Goal: Information Seeking & Learning: Learn about a topic

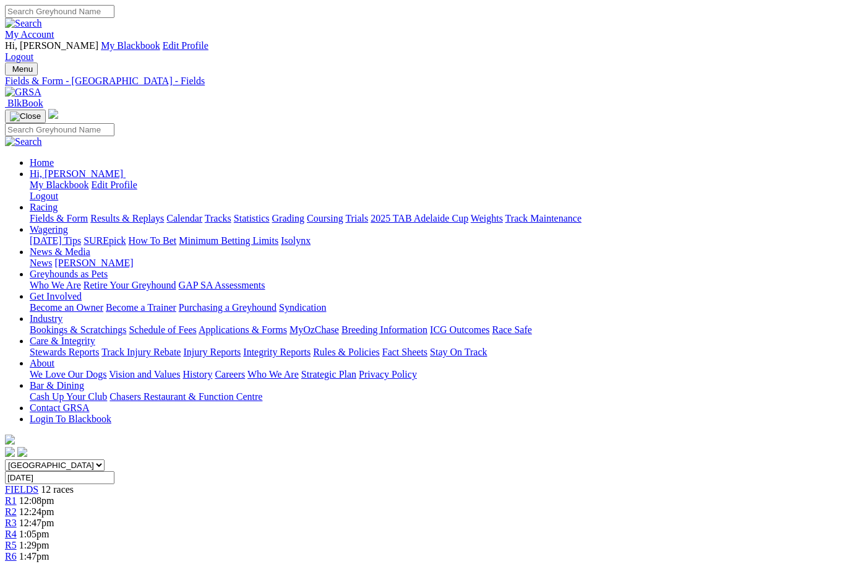
scroll to position [-27, 0]
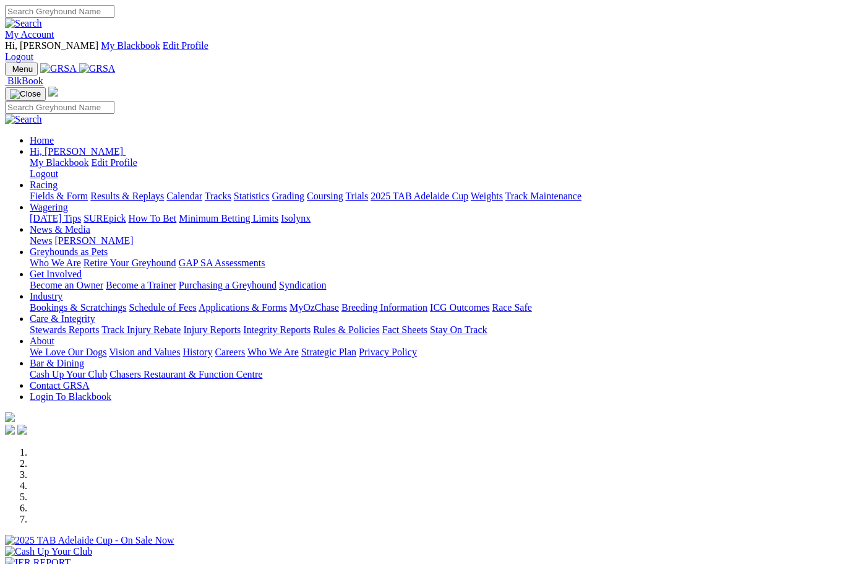
scroll to position [516, 0]
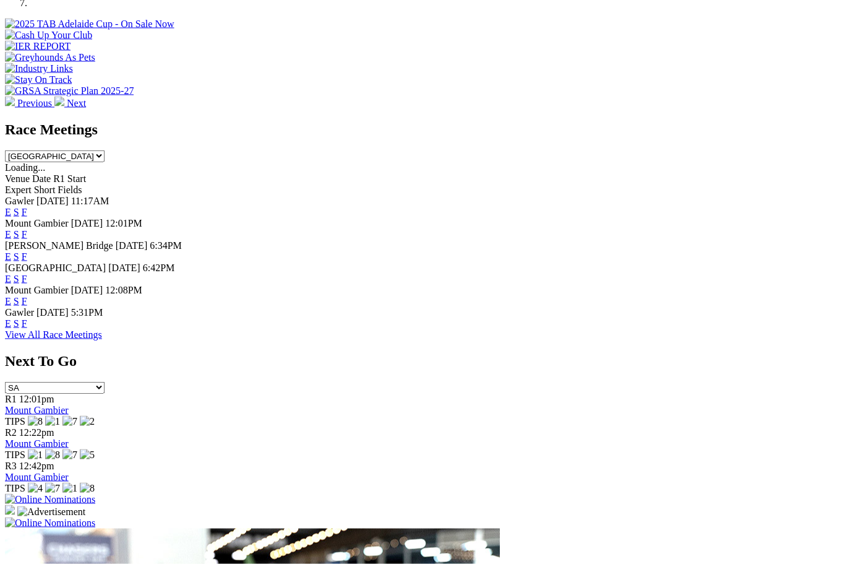
scroll to position [516, 0]
click at [27, 229] on link "F" at bounding box center [25, 234] width 6 height 11
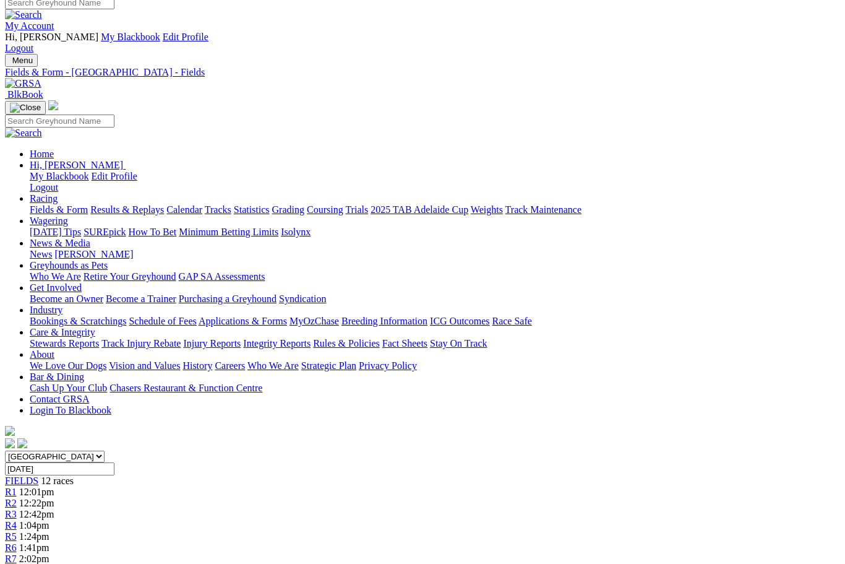
scroll to position [0, 15]
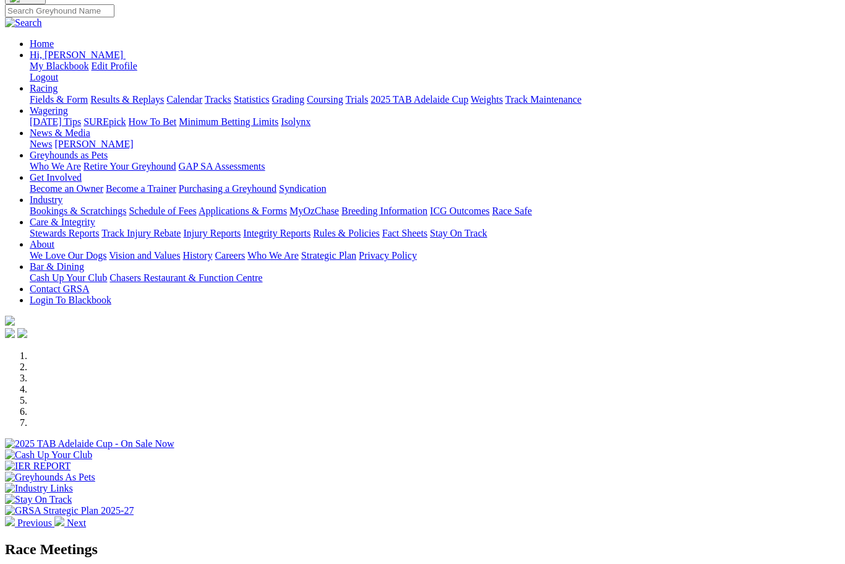
scroll to position [95, 0]
